Goal: Transaction & Acquisition: Purchase product/service

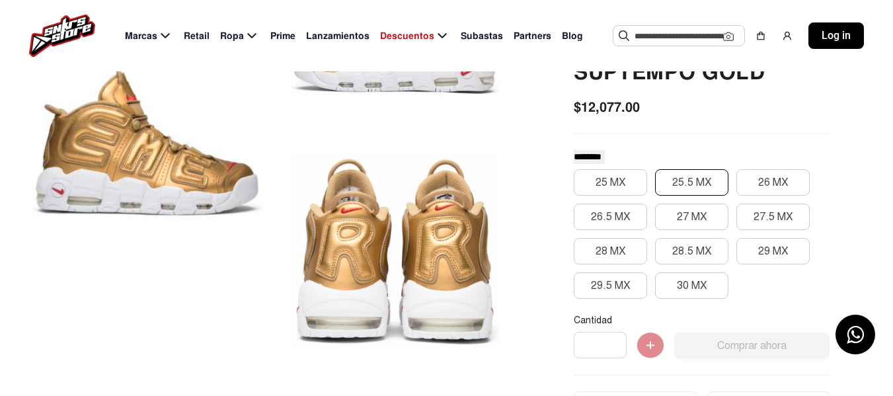
scroll to position [198, 0]
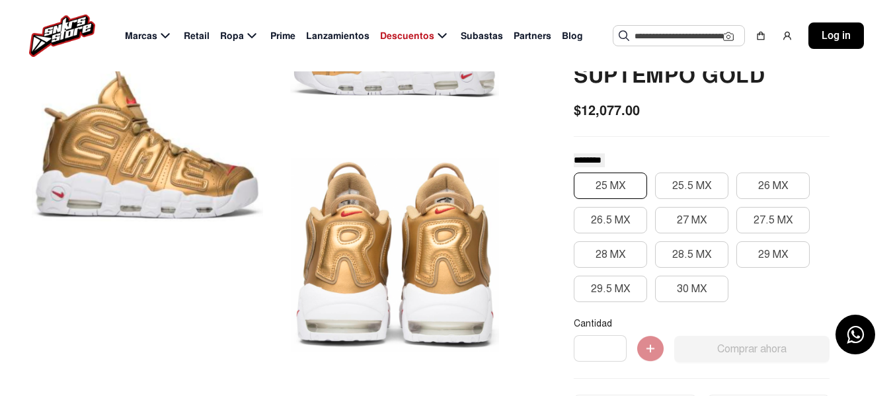
click at [606, 187] on button "25 MX" at bounding box center [610, 186] width 73 height 26
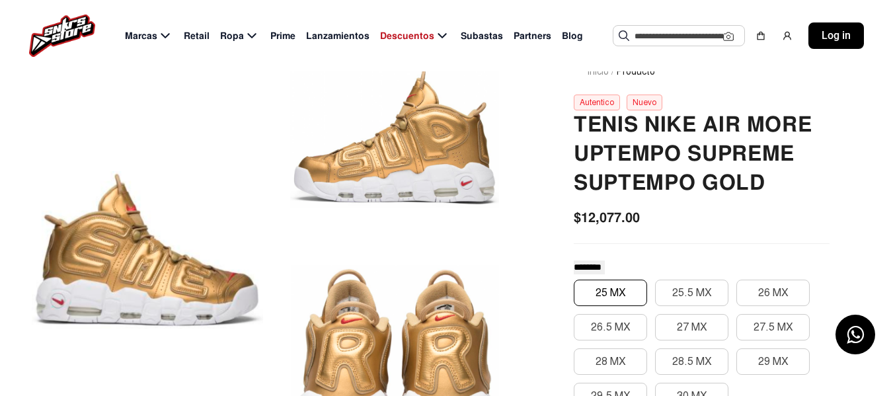
scroll to position [0, 0]
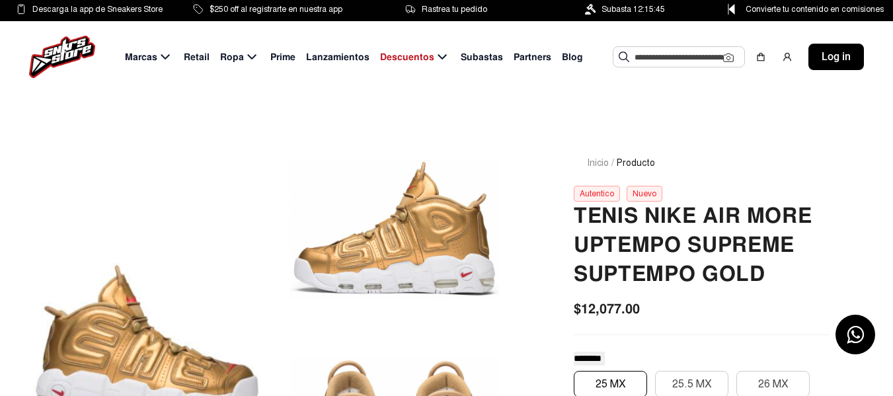
click at [656, 57] on input "text" at bounding box center [679, 57] width 89 height 20
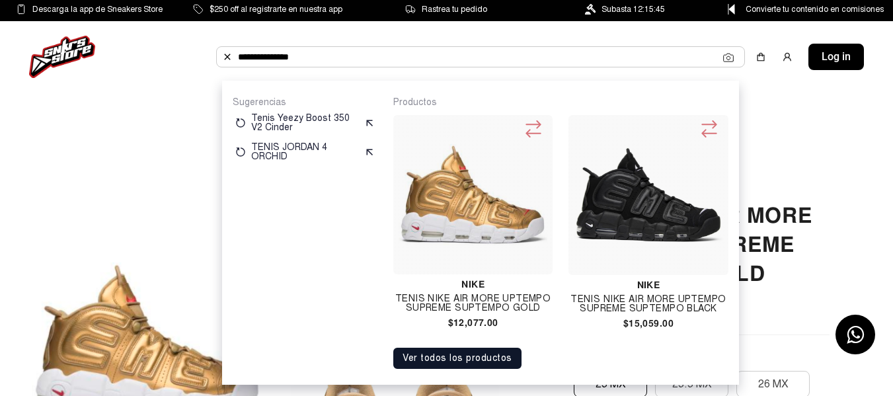
type input "**********"
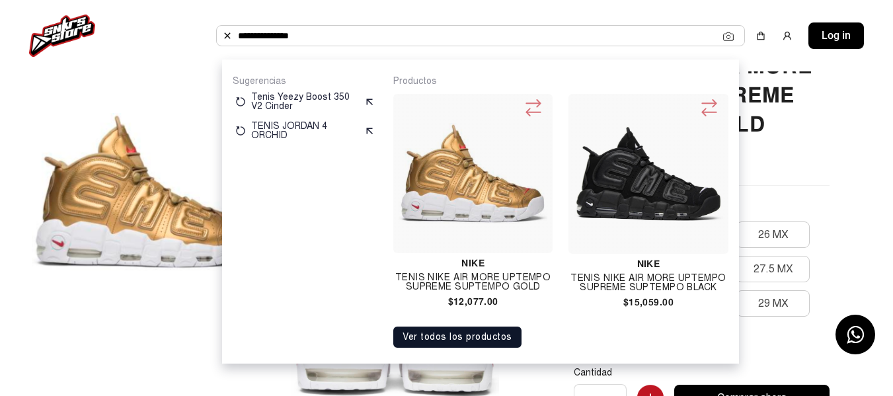
scroll to position [198, 0]
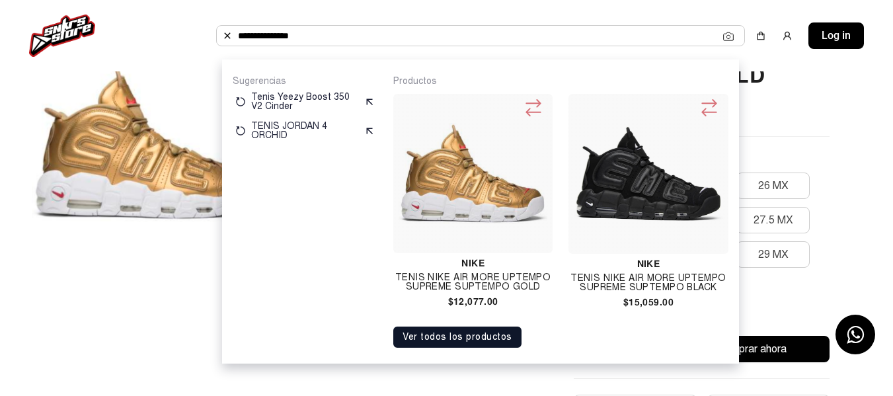
click at [629, 178] on img at bounding box center [648, 173] width 149 height 149
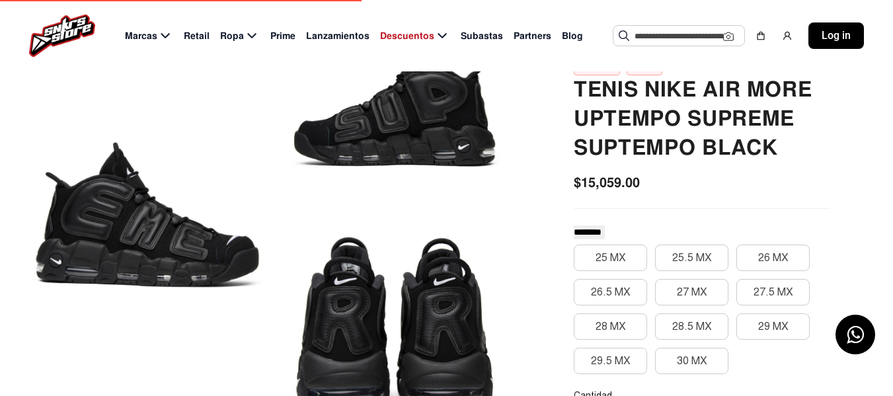
scroll to position [132, 0]
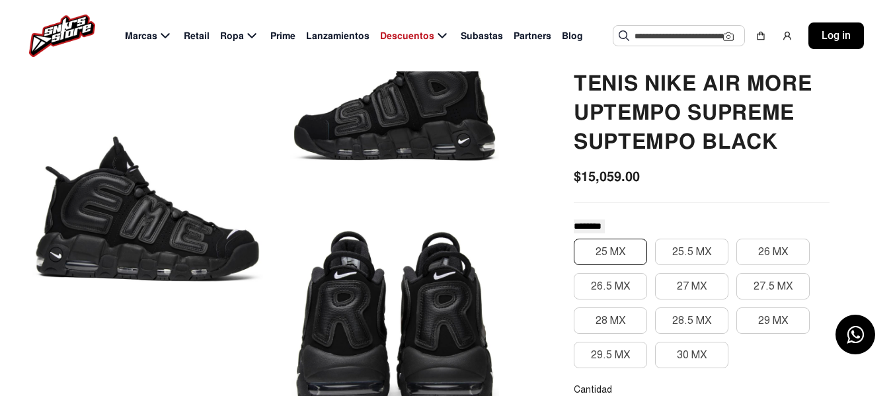
click at [612, 258] on button "25 MX" at bounding box center [610, 252] width 73 height 26
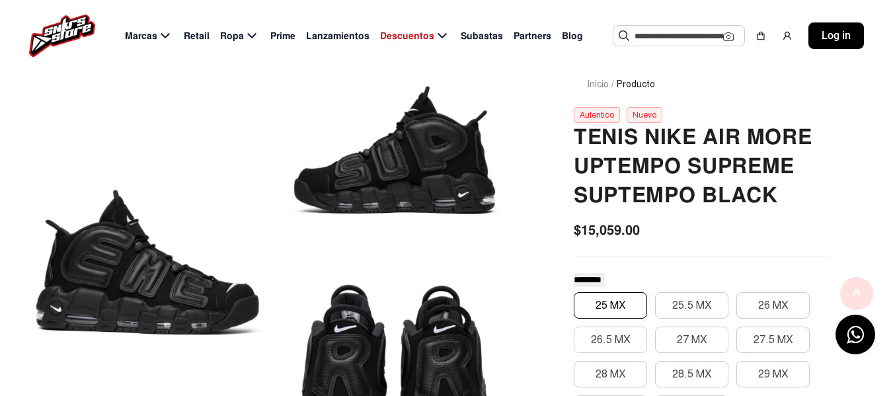
scroll to position [0, 0]
